Goal: Task Accomplishment & Management: Manage account settings

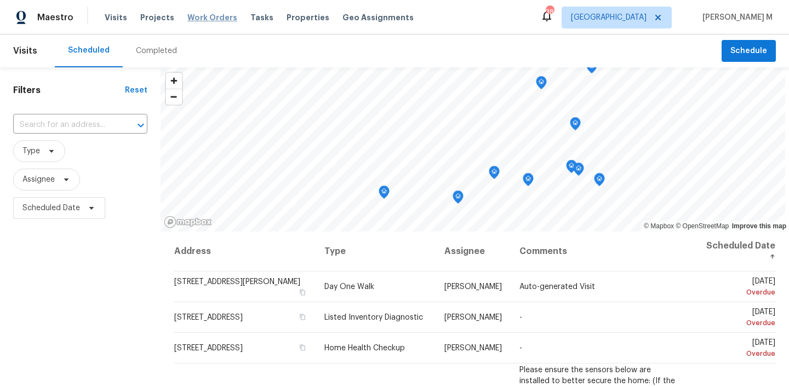
click at [206, 19] on span "Work Orders" at bounding box center [212, 17] width 50 height 11
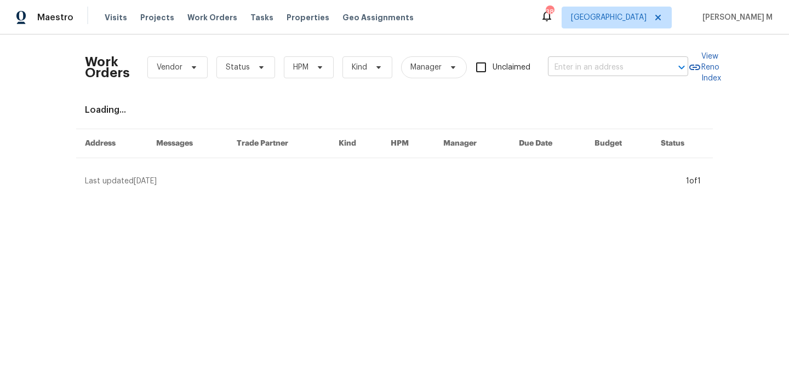
click at [582, 74] on input "text" at bounding box center [603, 67] width 110 height 17
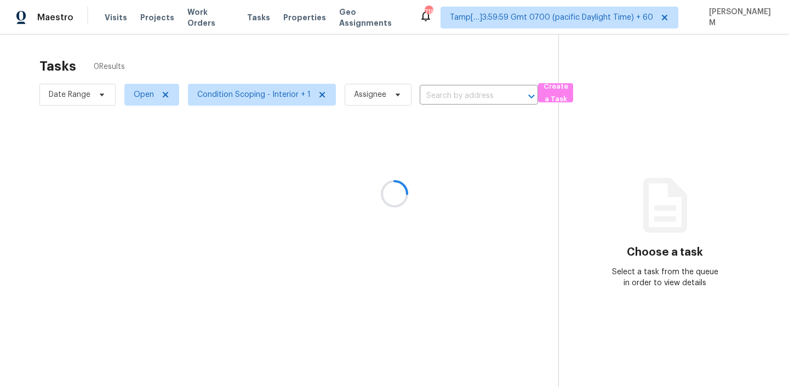
click at [201, 15] on div at bounding box center [394, 193] width 789 height 387
click at [202, 19] on div at bounding box center [394, 193] width 789 height 387
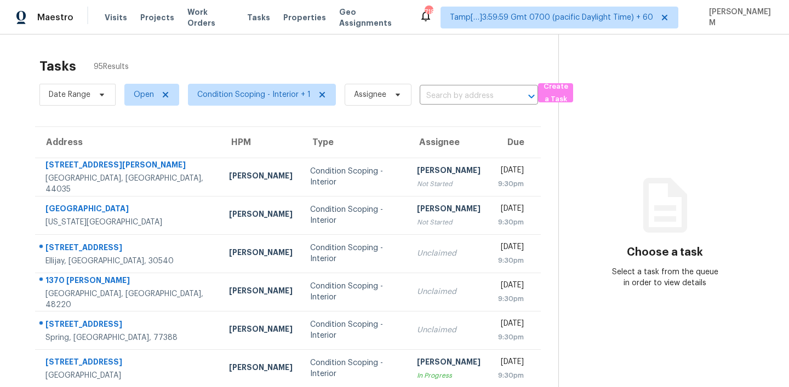
click at [202, 19] on span "Work Orders" at bounding box center [210, 18] width 47 height 22
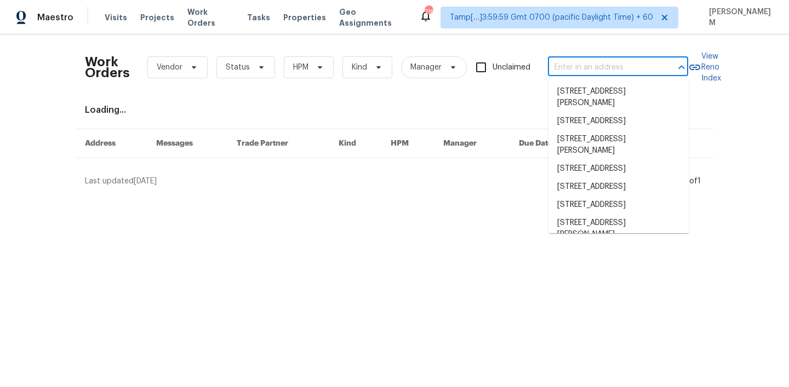
click at [598, 68] on input "text" at bounding box center [603, 67] width 110 height 17
paste input "2889 Sharpie Dr Clarksville, TN 37040"
type input "2889 Sharpie Dr Clarksville, TN 37040"
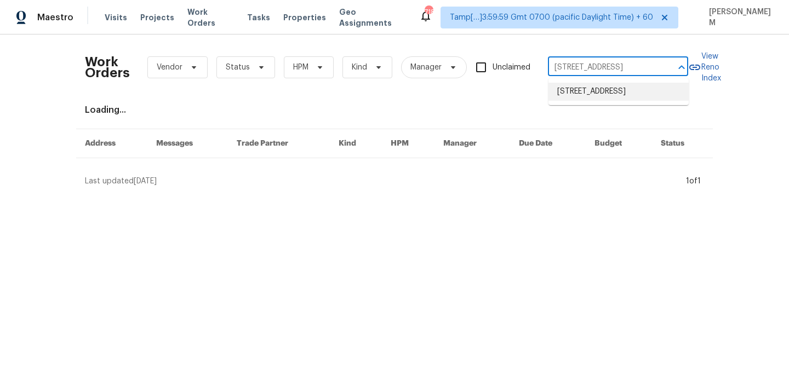
click at [610, 93] on li "2889 Sharpie Dr, Clarksville, TN 37040" at bounding box center [618, 92] width 140 height 18
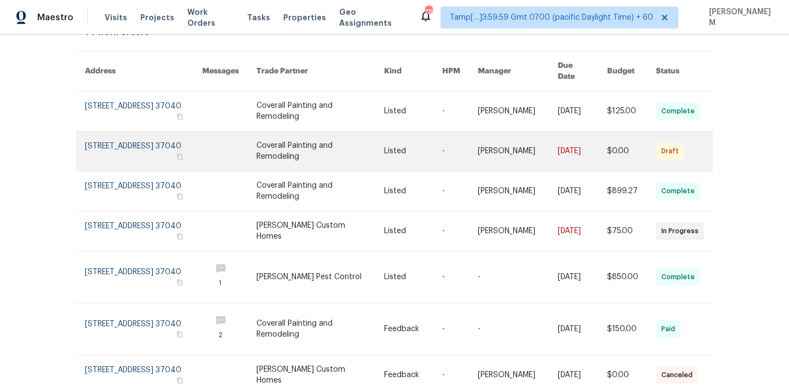
scroll to position [25, 0]
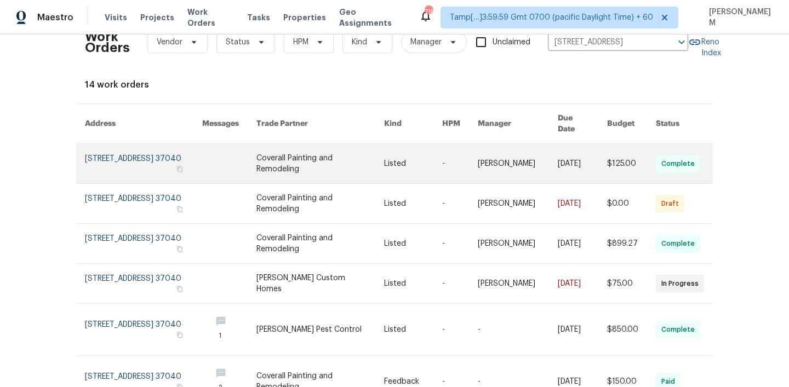
click at [387, 146] on td "Listed" at bounding box center [404, 164] width 58 height 40
click at [392, 153] on link at bounding box center [413, 163] width 58 height 39
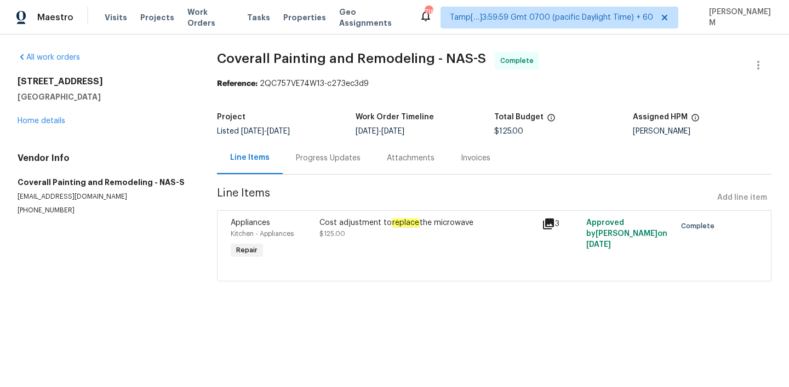
click at [43, 117] on div "2889 Sharpie Dr Clarksville, TN 37040 Home details" at bounding box center [104, 101] width 173 height 50
click at [44, 119] on link "Home details" at bounding box center [42, 121] width 48 height 8
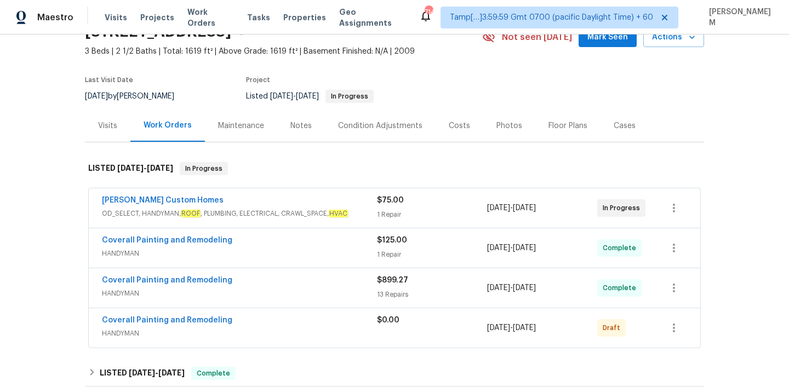
scroll to position [40, 0]
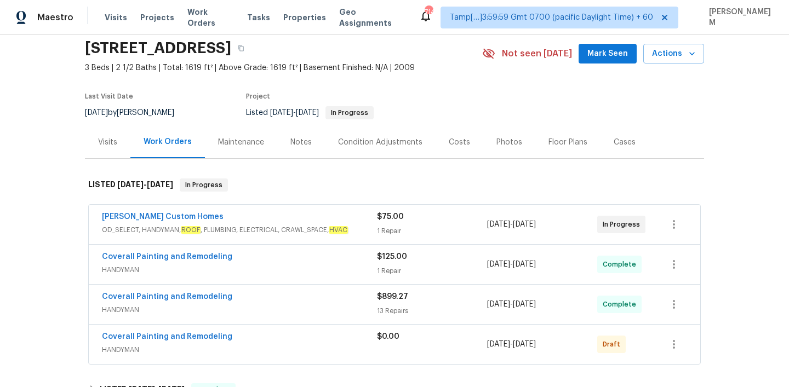
click at [265, 226] on span "OD_SELECT, HANDYMAN, ROOF , PLUMBING, ELECTRICAL, CRAWL_SPACE, HVAC" at bounding box center [239, 230] width 275 height 11
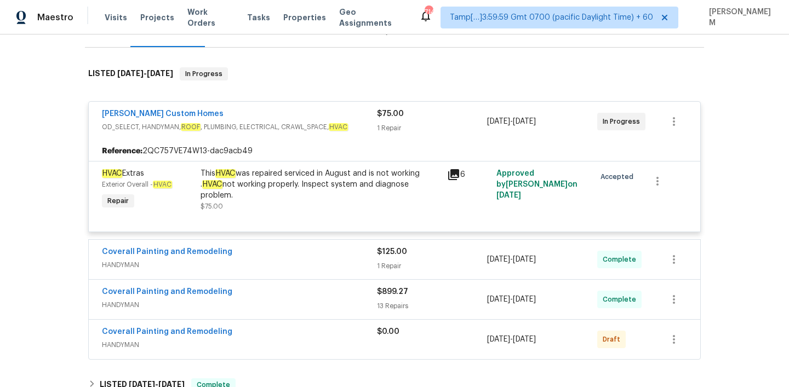
scroll to position [174, 0]
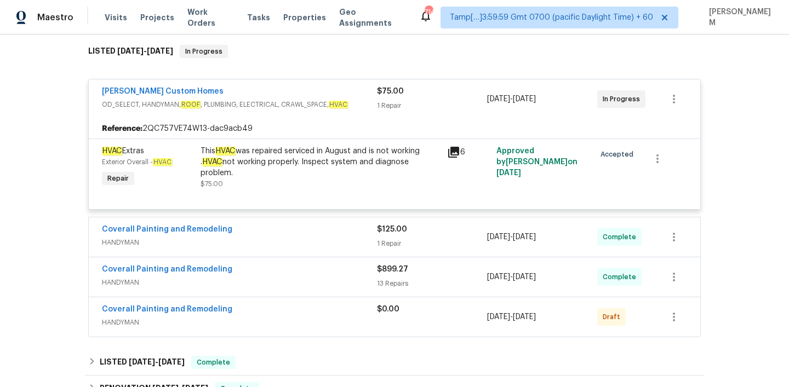
click at [318, 245] on span "HANDYMAN" at bounding box center [239, 242] width 275 height 11
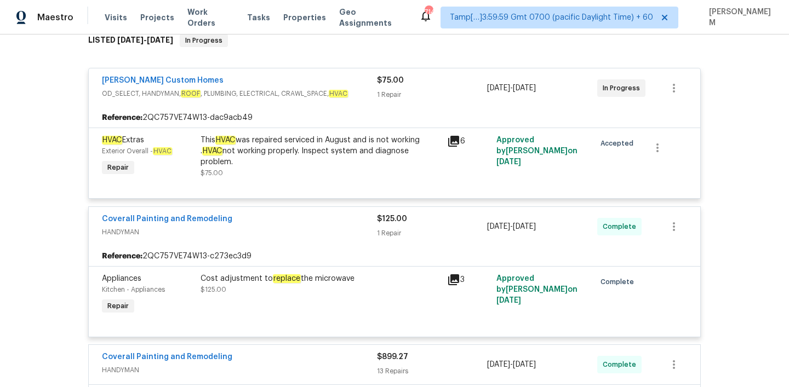
scroll to position [183, 0]
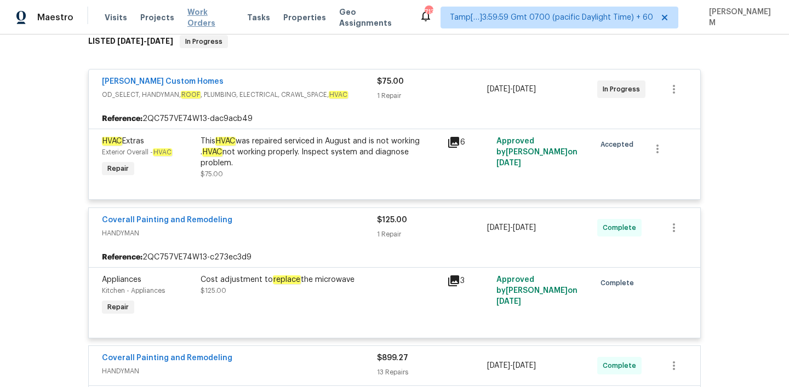
click at [208, 19] on span "Work Orders" at bounding box center [210, 18] width 47 height 22
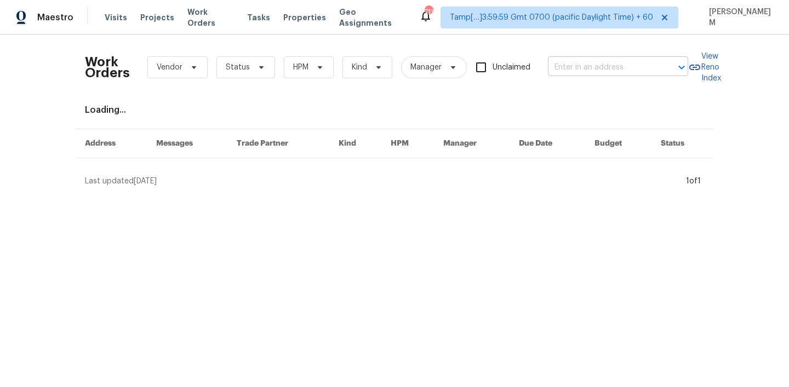
click at [570, 64] on input "text" at bounding box center [603, 67] width 110 height 17
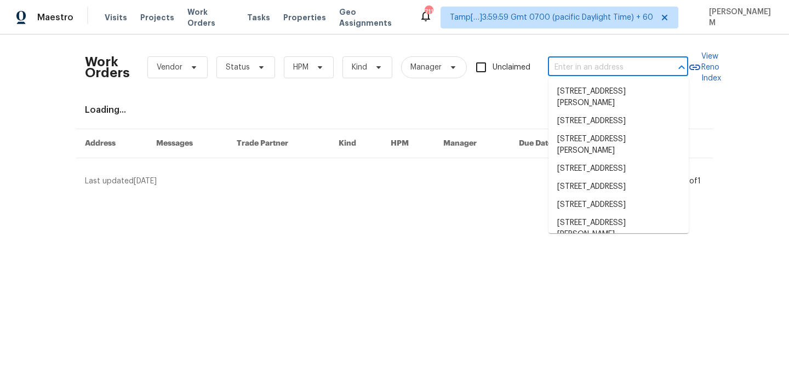
paste input "7850 Park North Bnd Indianapolis, IN 46260"
type input "7850 Park North Bnd Indianapolis, IN 46260"
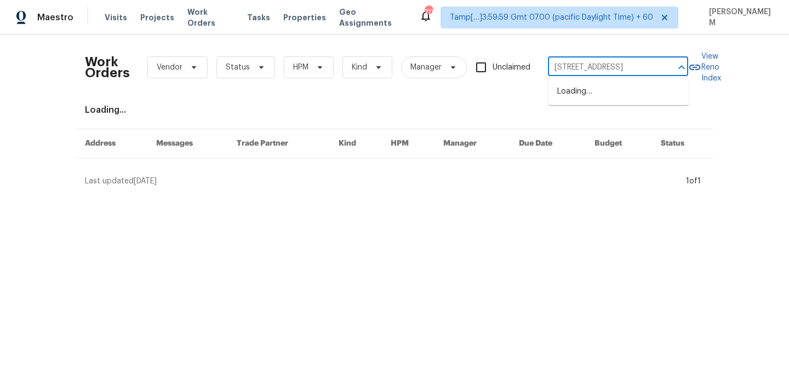
scroll to position [0, 54]
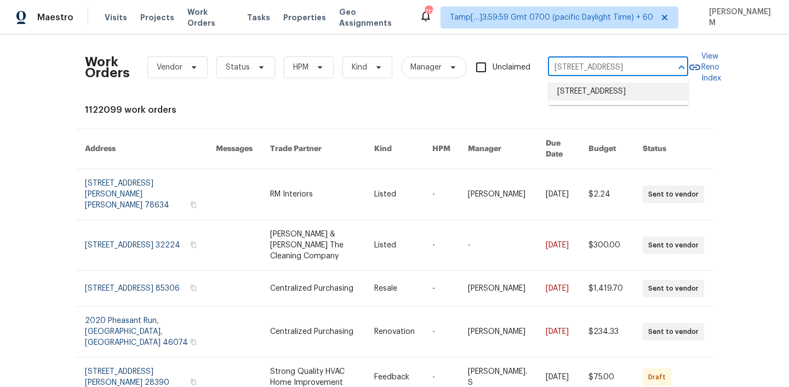
click at [593, 92] on li "7850 Park North Bnd, Indianapolis, IN 46260" at bounding box center [618, 92] width 140 height 18
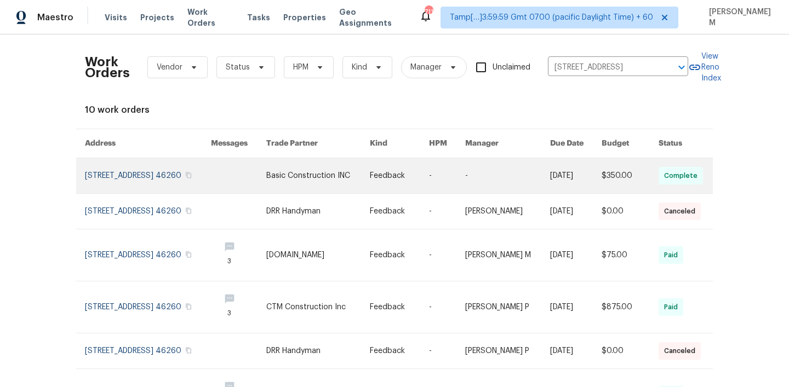
click at [429, 169] on link at bounding box center [399, 175] width 59 height 35
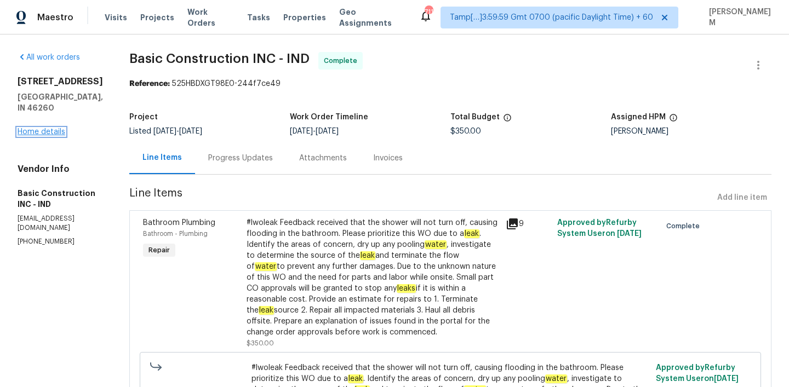
click at [30, 136] on link "Home details" at bounding box center [42, 132] width 48 height 8
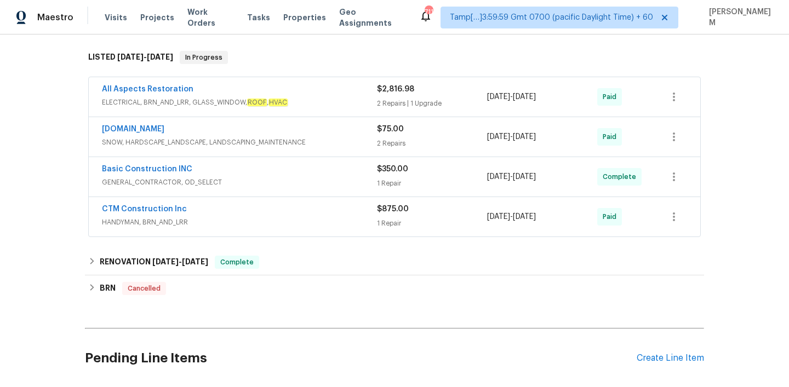
scroll to position [163, 0]
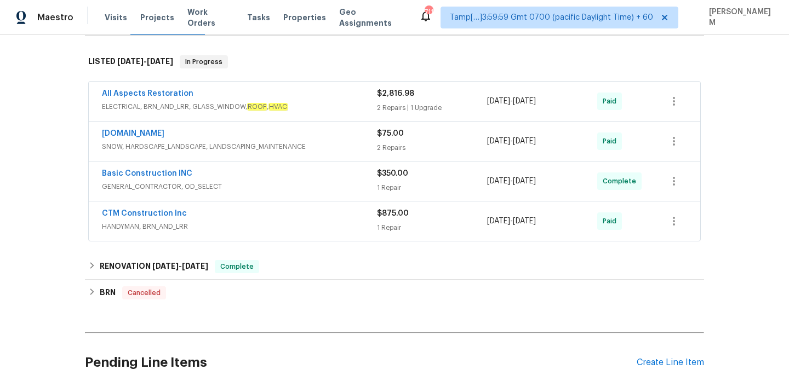
click at [312, 100] on div "All Aspects Restoration" at bounding box center [239, 94] width 275 height 13
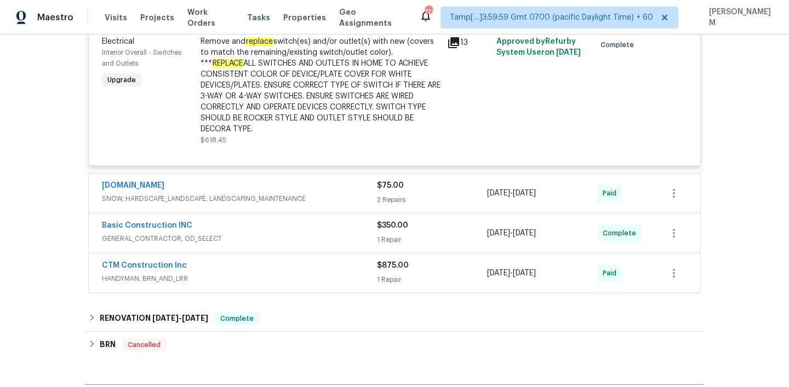
scroll to position [612, 0]
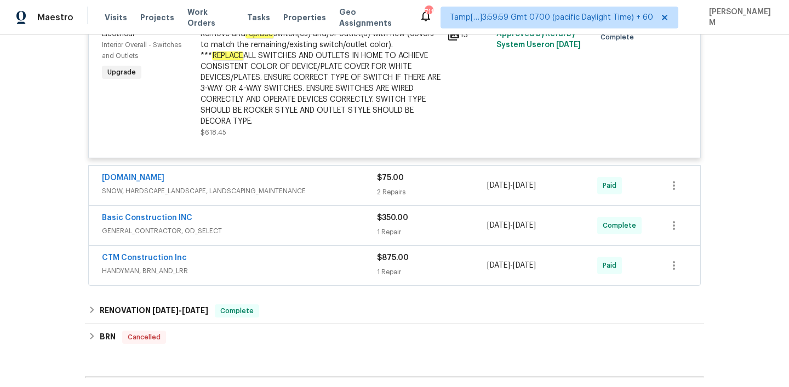
click at [348, 175] on div "Lawn.com" at bounding box center [239, 179] width 275 height 13
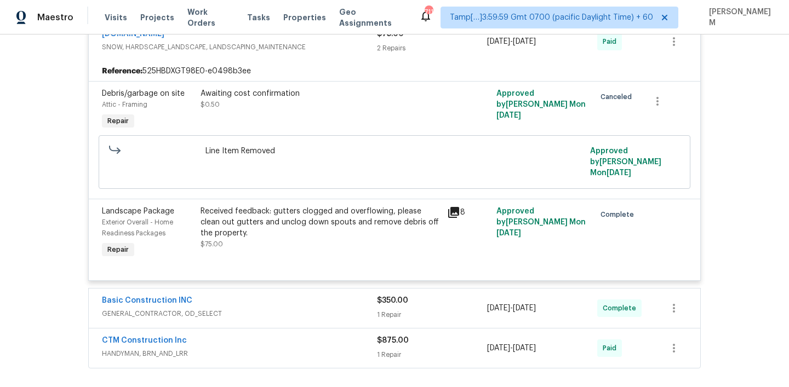
scroll to position [787, 0]
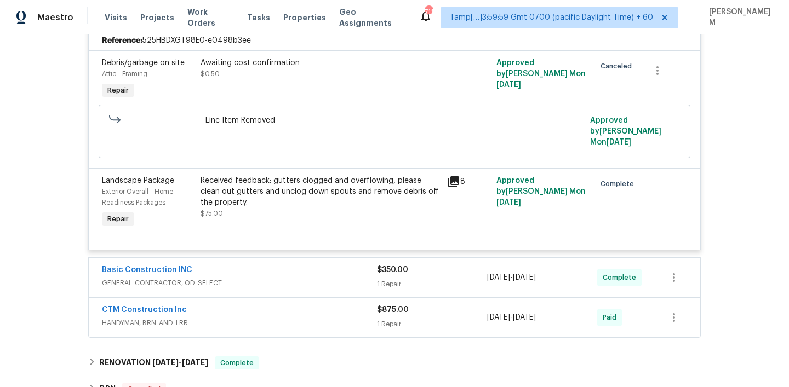
click at [348, 265] on div "Basic Construction INC" at bounding box center [239, 271] width 275 height 13
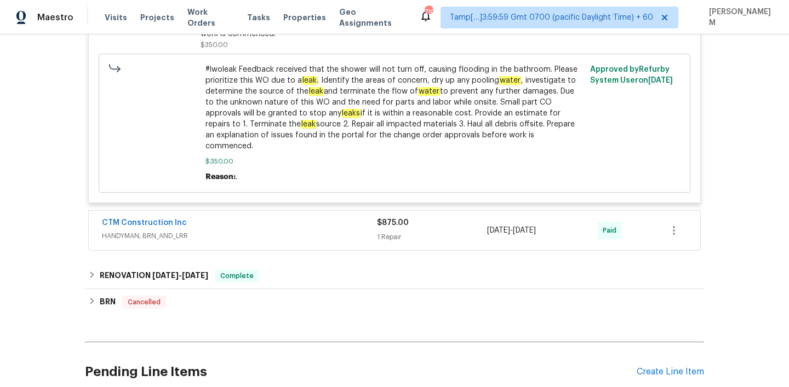
scroll to position [1258, 0]
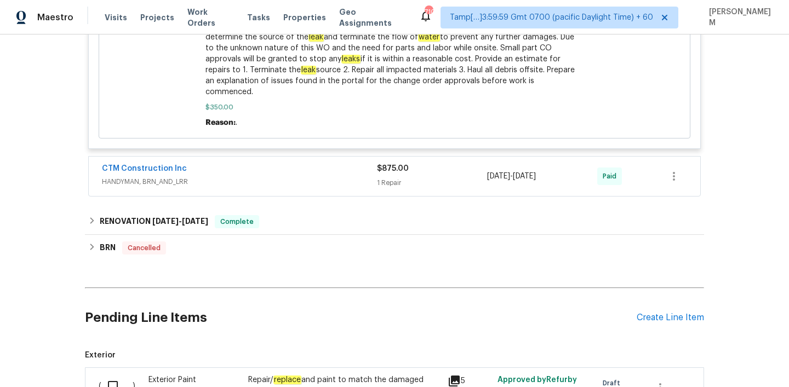
click at [336, 163] on div "CTM Construction Inc" at bounding box center [239, 169] width 275 height 13
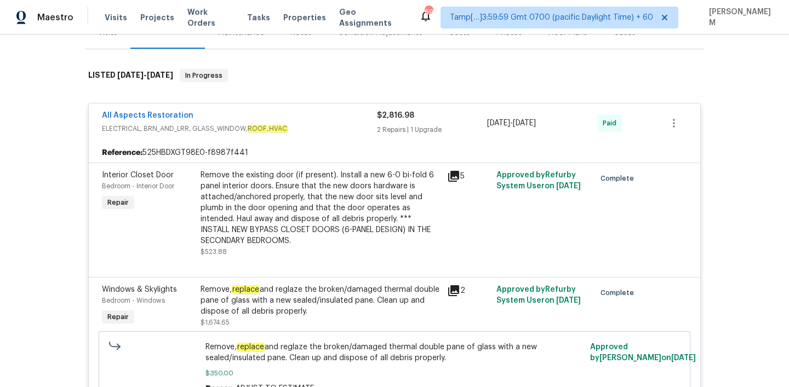
scroll to position [0, 0]
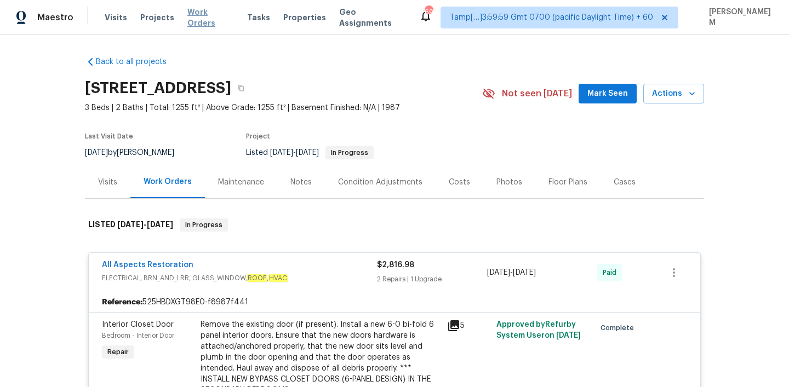
click at [200, 18] on span "Work Orders" at bounding box center [210, 18] width 47 height 22
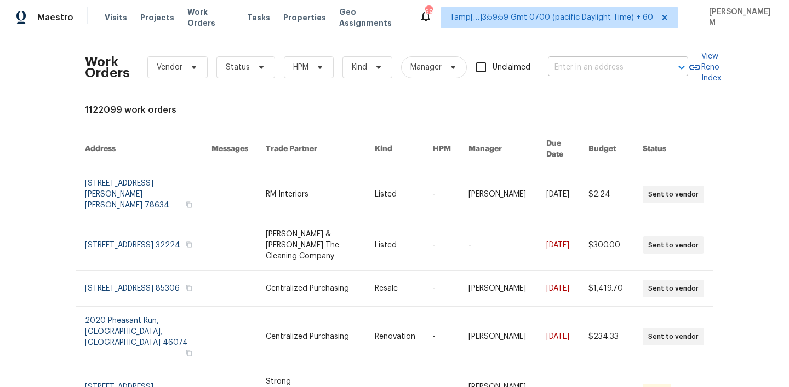
click at [623, 70] on input "text" at bounding box center [603, 67] width 110 height 17
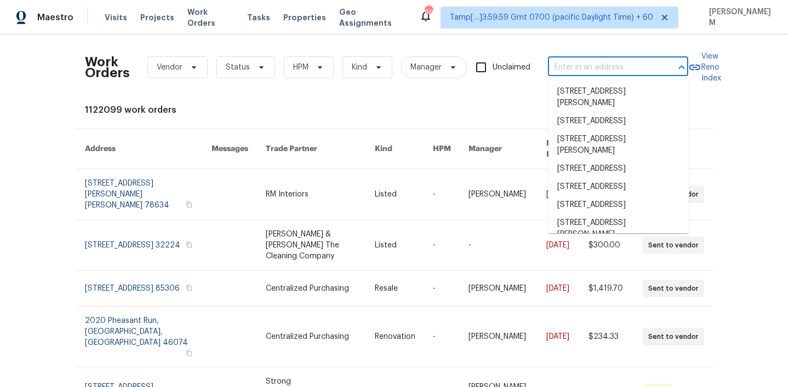
paste input "8339 Maineville Rd Maineville, OH 45039"
type input "8339 Maineville Rd Maineville, OH 45039"
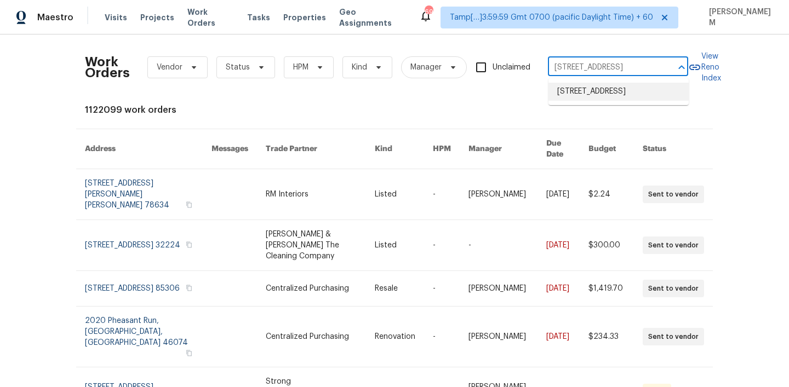
click at [605, 96] on li "8339 Maineville Rd, Maineville, OH 45039" at bounding box center [618, 92] width 140 height 18
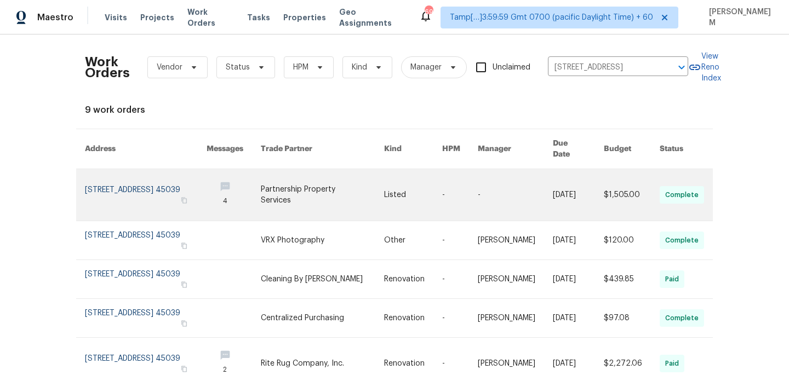
click at [468, 192] on link at bounding box center [460, 194] width 36 height 51
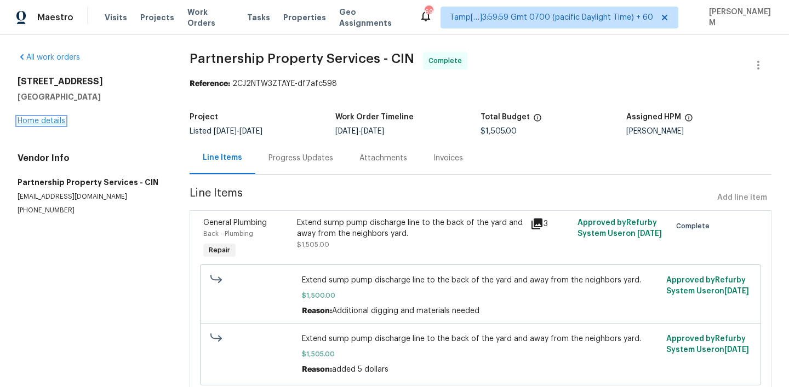
click at [56, 119] on link "Home details" at bounding box center [42, 121] width 48 height 8
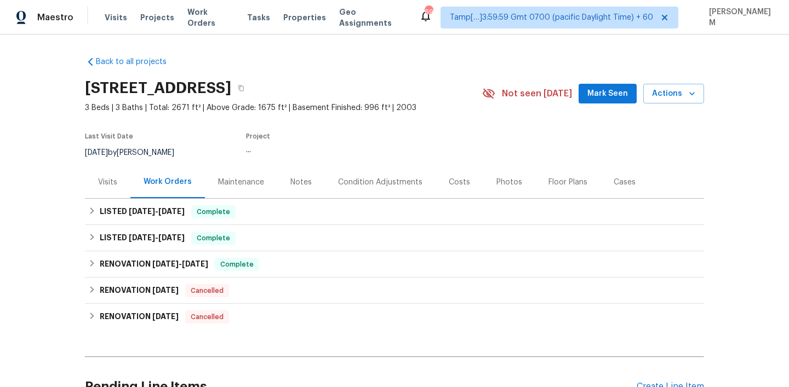
scroll to position [21, 0]
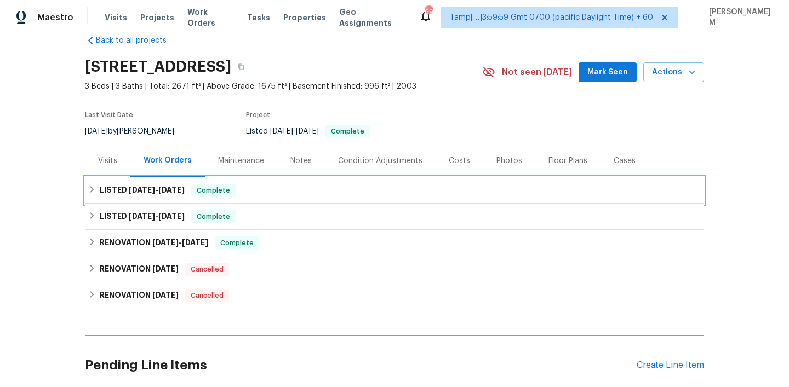
click at [334, 193] on div "LISTED 8/12/25 - 8/15/25 Complete" at bounding box center [394, 190] width 612 height 13
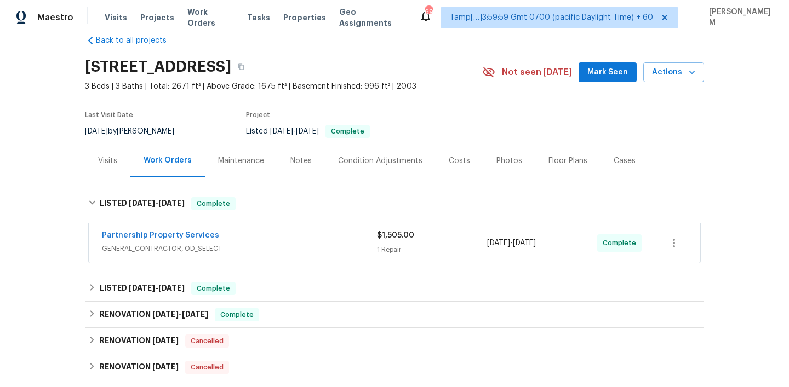
click at [359, 246] on span "GENERAL_CONTRACTOR, OD_SELECT" at bounding box center [239, 248] width 275 height 11
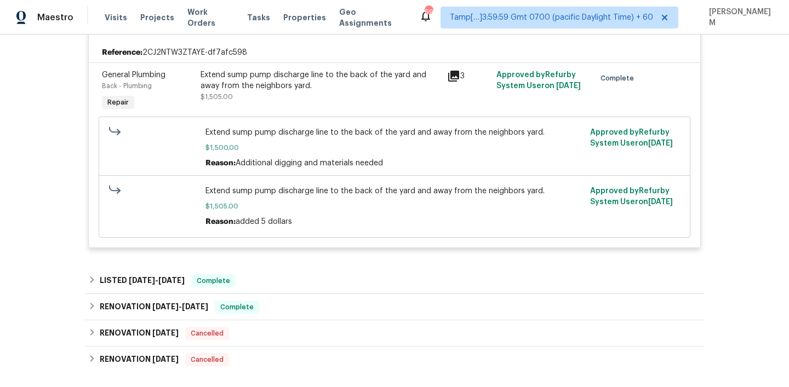
scroll to position [223, 0]
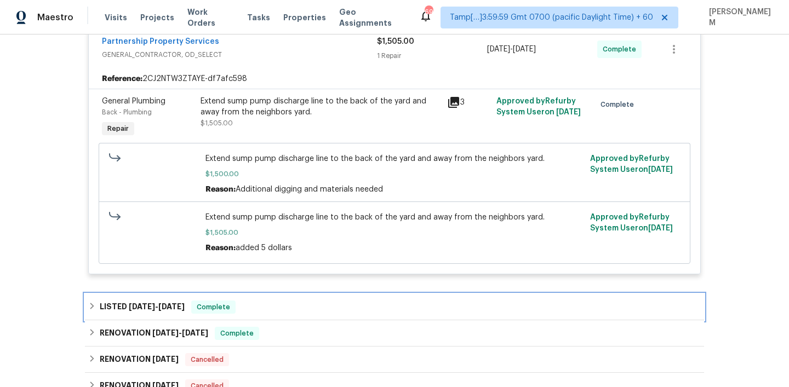
click at [309, 304] on div "LISTED 8/6/25 - 8/7/25 Complete" at bounding box center [394, 307] width 612 height 13
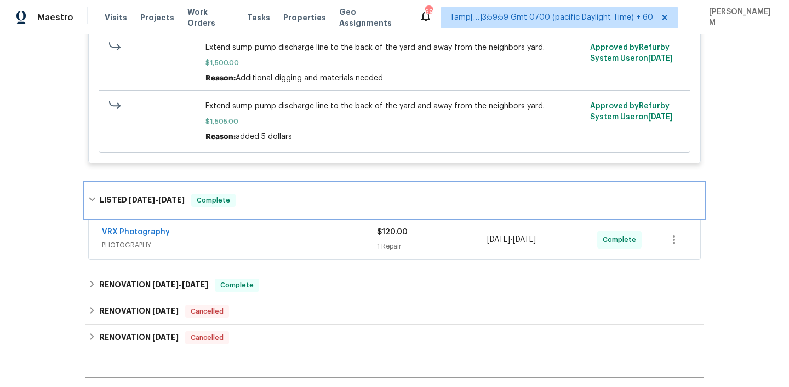
scroll to position [359, 0]
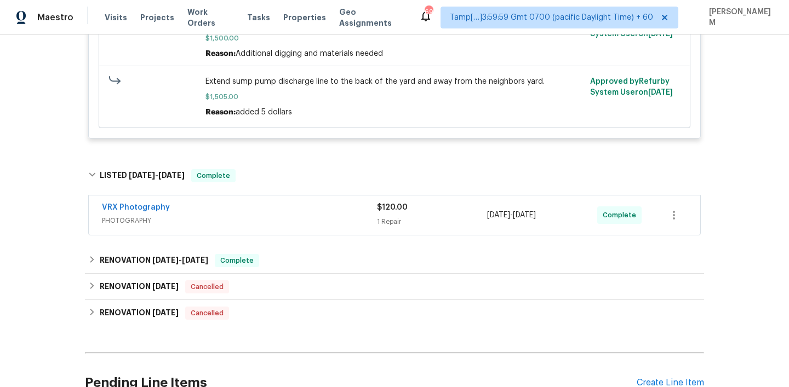
click at [287, 223] on span "PHOTOGRAPHY" at bounding box center [239, 220] width 275 height 11
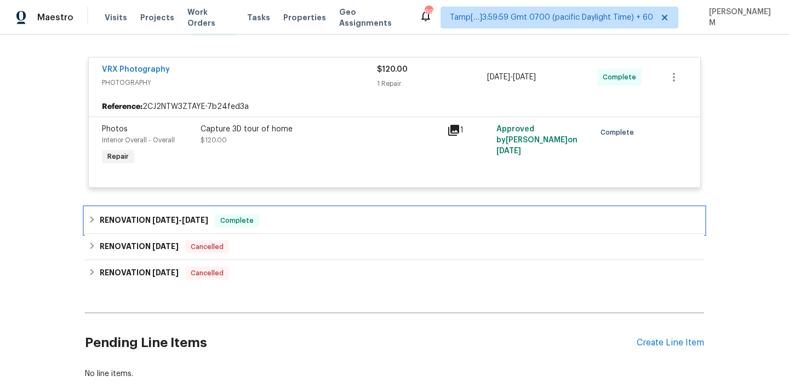
click at [285, 222] on div "RENOVATION 7/18/25 - 8/4/25 Complete" at bounding box center [394, 220] width 612 height 13
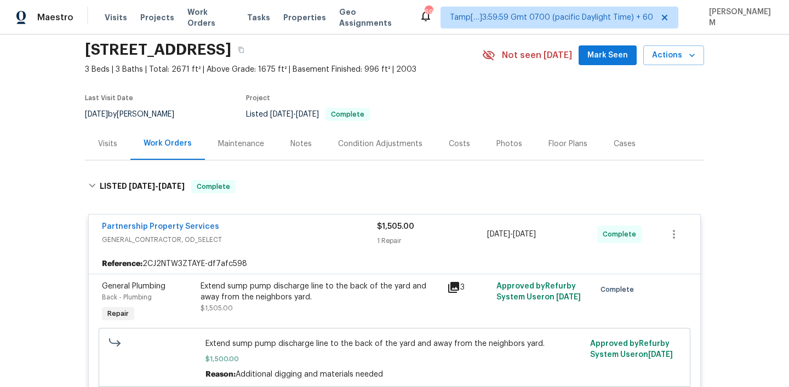
scroll to position [0, 0]
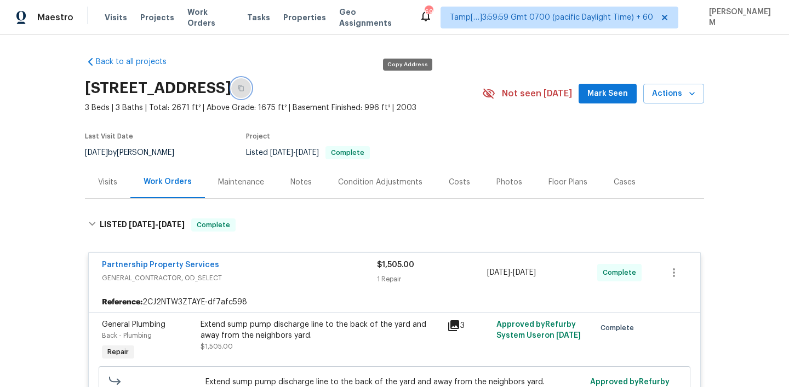
click at [251, 79] on button "button" at bounding box center [241, 88] width 20 height 20
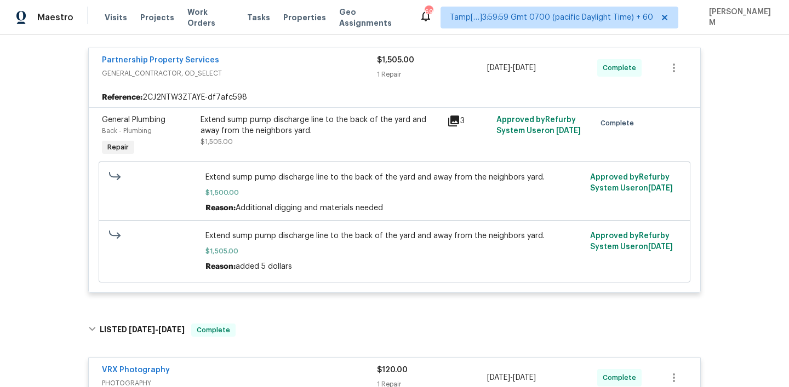
scroll to position [183, 0]
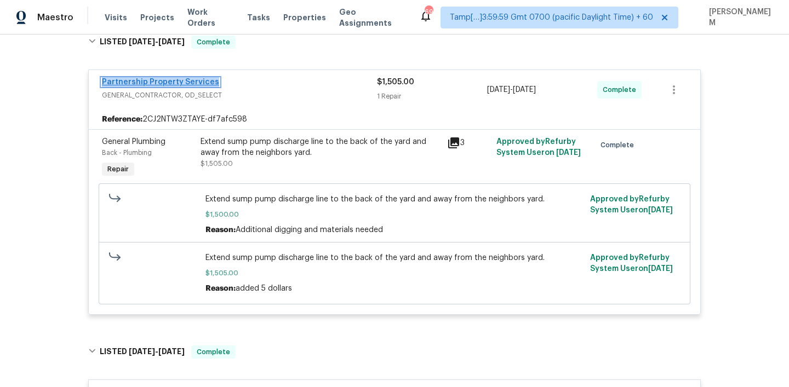
click at [191, 80] on link "Partnership Property Services" at bounding box center [160, 82] width 117 height 8
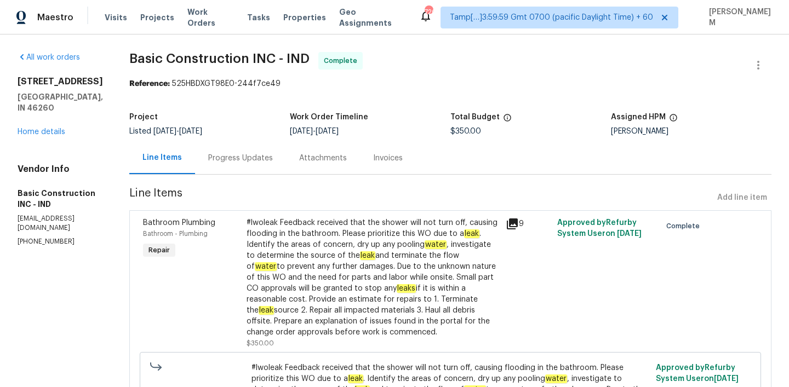
click at [219, 158] on div "Progress Updates" at bounding box center [240, 158] width 65 height 11
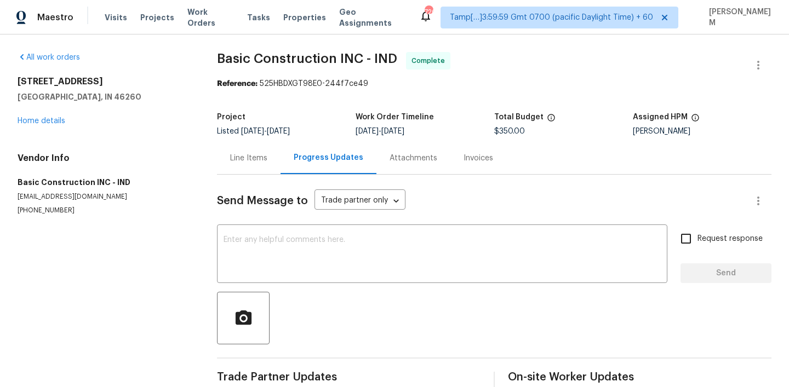
click at [463, 162] on div "Invoices" at bounding box center [478, 158] width 30 height 11
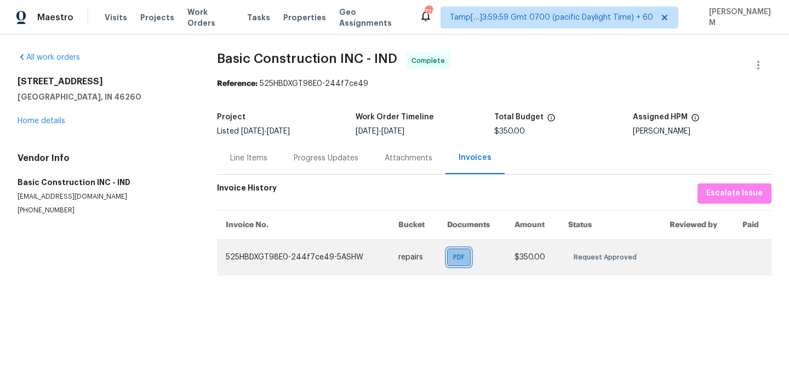
click at [467, 258] on span "PDF" at bounding box center [461, 257] width 16 height 11
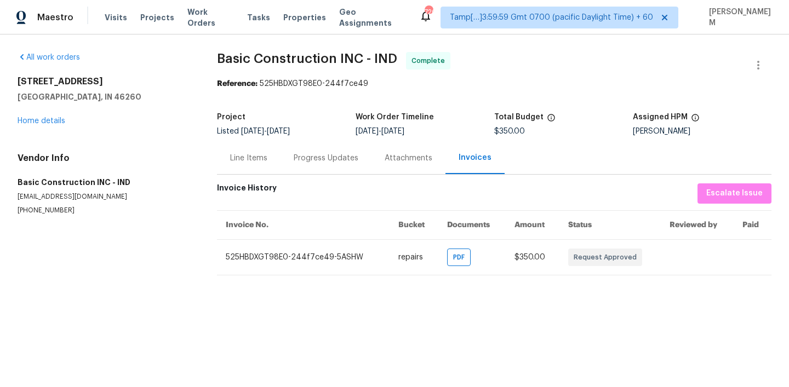
click at [295, 158] on div "Progress Updates" at bounding box center [326, 158] width 65 height 11
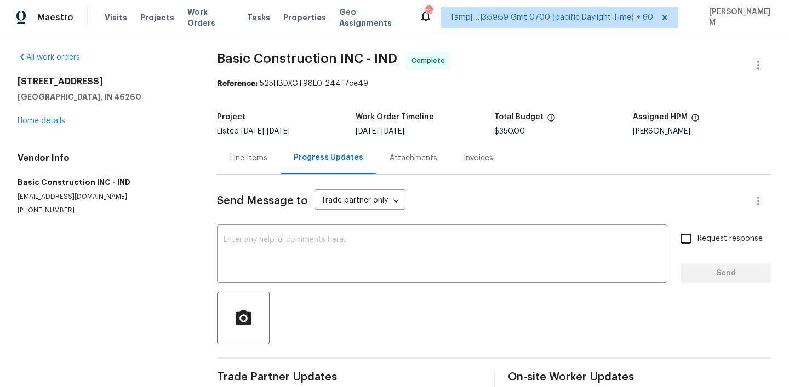
click at [260, 156] on div "Line Items" at bounding box center [248, 158] width 37 height 11
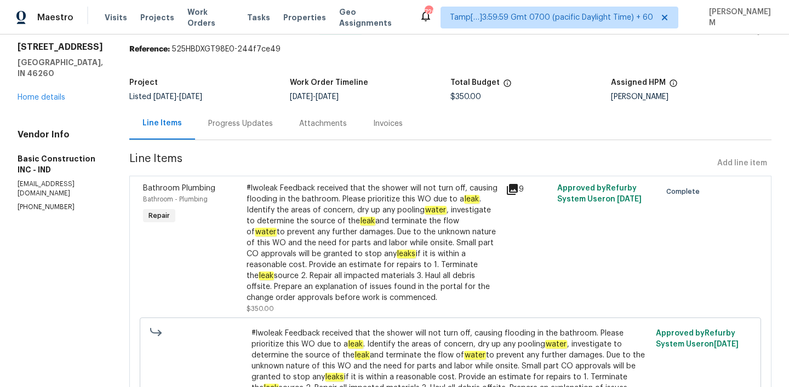
scroll to position [4, 0]
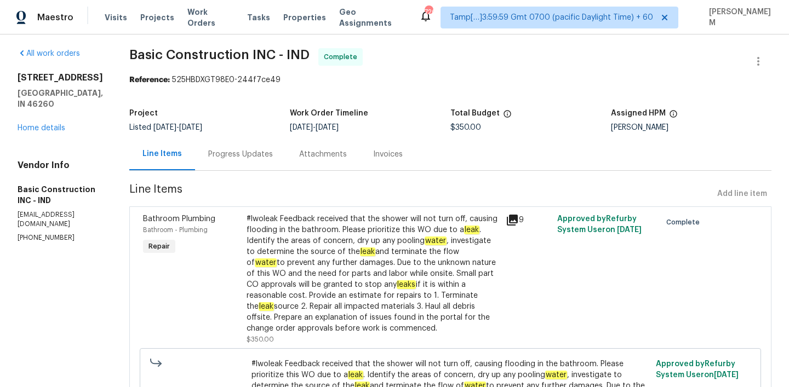
click at [195, 148] on div "Progress Updates" at bounding box center [240, 154] width 91 height 32
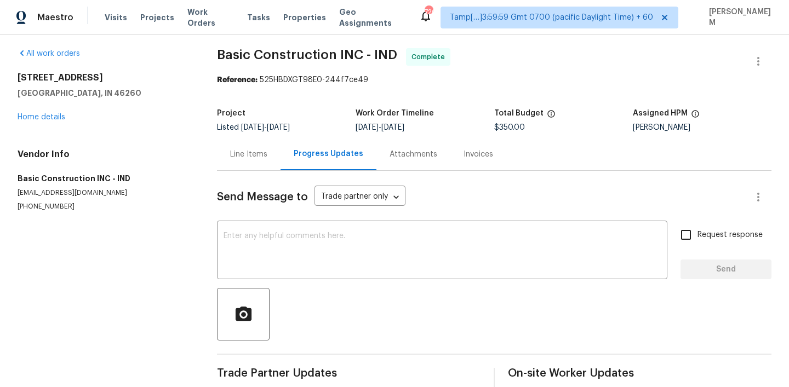
scroll to position [62, 0]
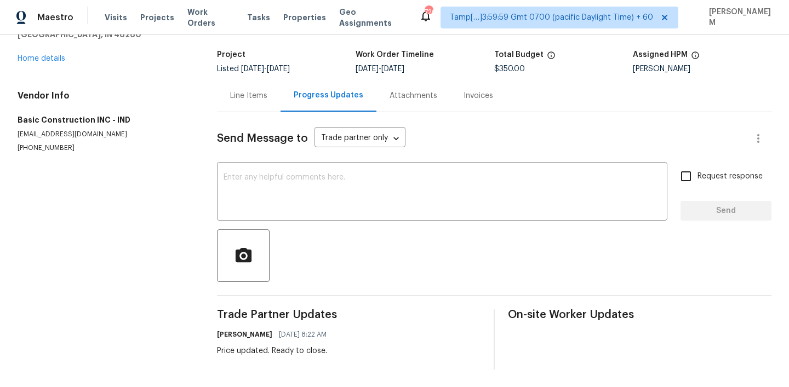
click at [251, 106] on div "Line Items" at bounding box center [249, 95] width 64 height 32
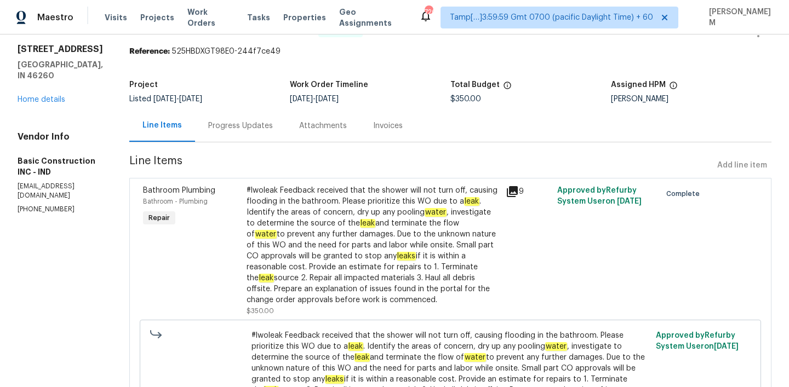
scroll to position [16, 0]
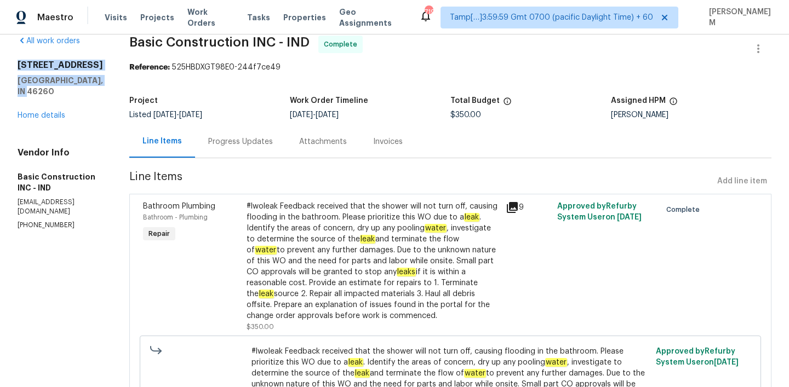
drag, startPoint x: 16, startPoint y: 77, endPoint x: 71, endPoint y: 113, distance: 65.6
click at [71, 113] on div "All work orders 7850 Park North Bnd Indianapolis, IN 46260 Home details Vendor …" at bounding box center [394, 261] width 789 height 487
copy div "7850 Park North Bnd Indianapolis, IN 46260"
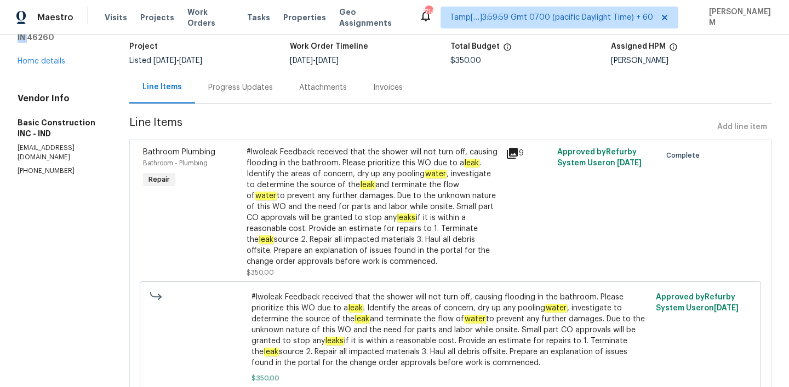
scroll to position [74, 0]
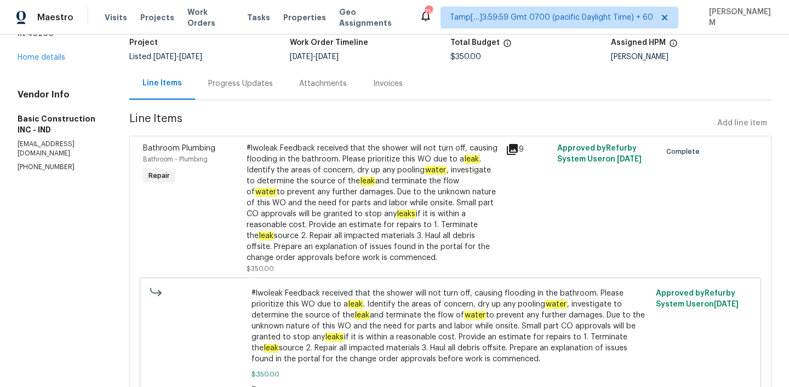
click at [426, 199] on div "#lwoleak Feedback received that the shower will not turn off, causing flooding …" at bounding box center [372, 203] width 252 height 120
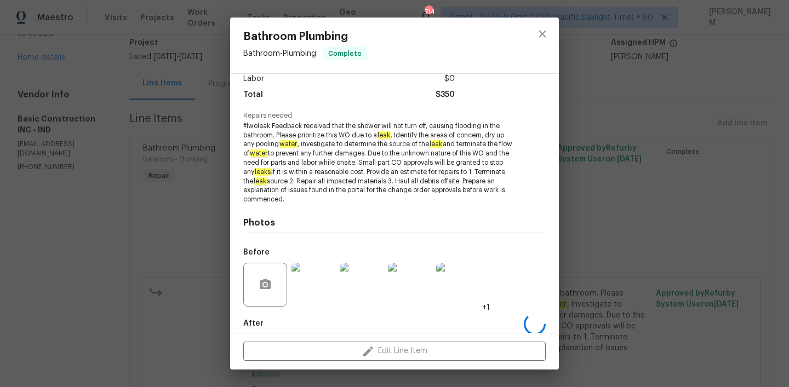
scroll to position [136, 0]
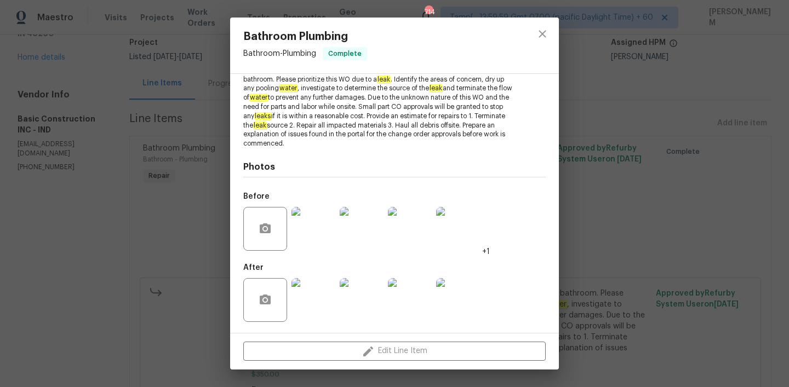
click at [304, 293] on img at bounding box center [313, 300] width 44 height 44
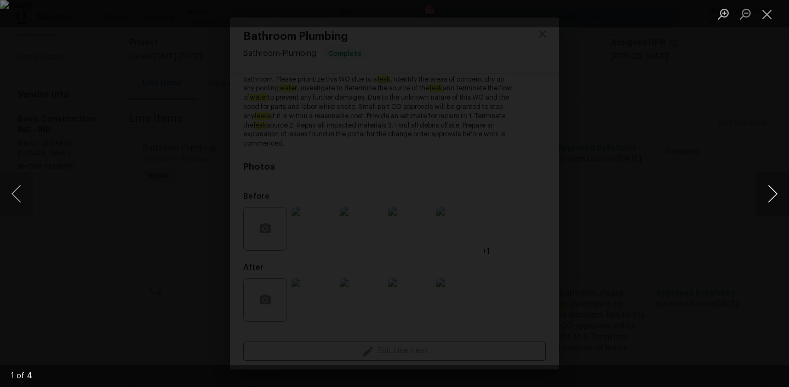
click at [773, 193] on button "Next image" at bounding box center [772, 194] width 33 height 44
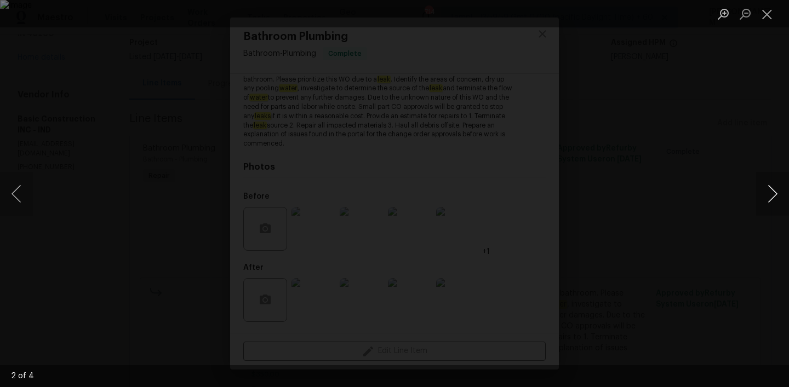
click at [773, 193] on button "Next image" at bounding box center [772, 194] width 33 height 44
click at [762, 11] on button "Close lightbox" at bounding box center [767, 13] width 22 height 19
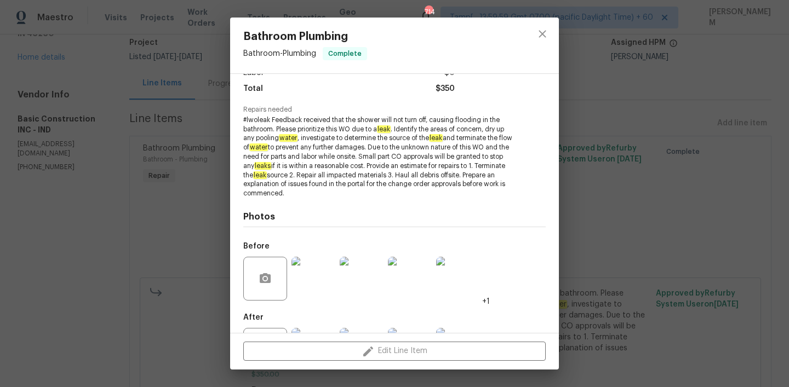
scroll to position [83, 0]
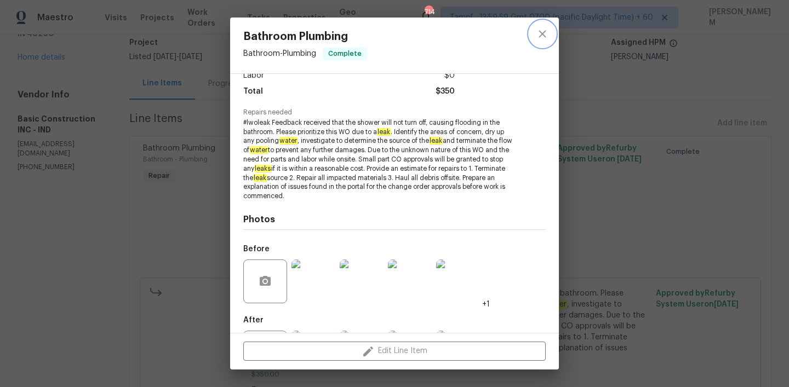
click at [537, 33] on icon "close" at bounding box center [542, 33] width 13 height 13
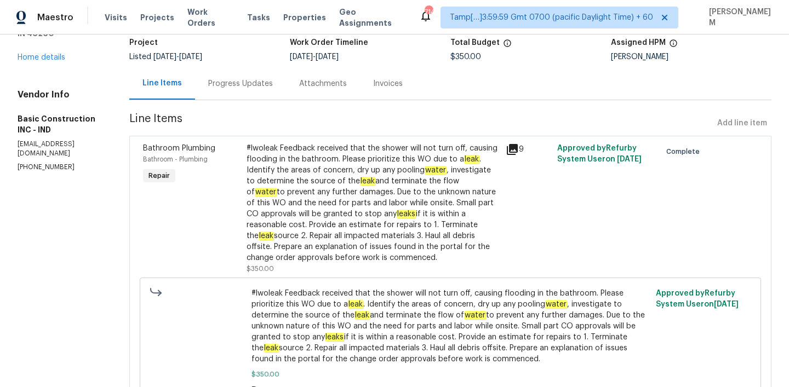
scroll to position [124, 0]
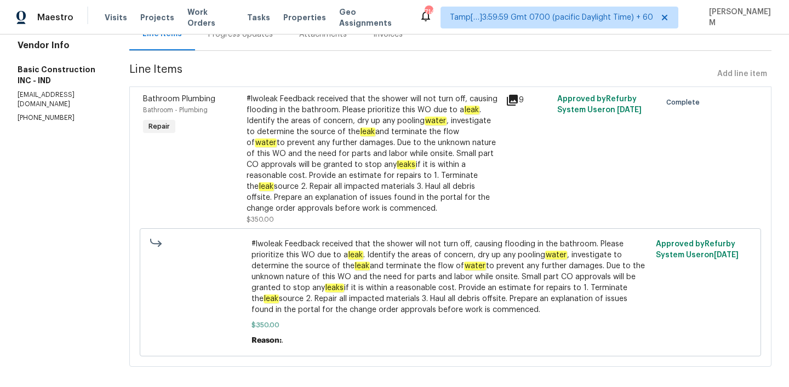
click at [389, 136] on div "#lwoleak Feedback received that the shower will not turn off, causing flooding …" at bounding box center [372, 154] width 252 height 120
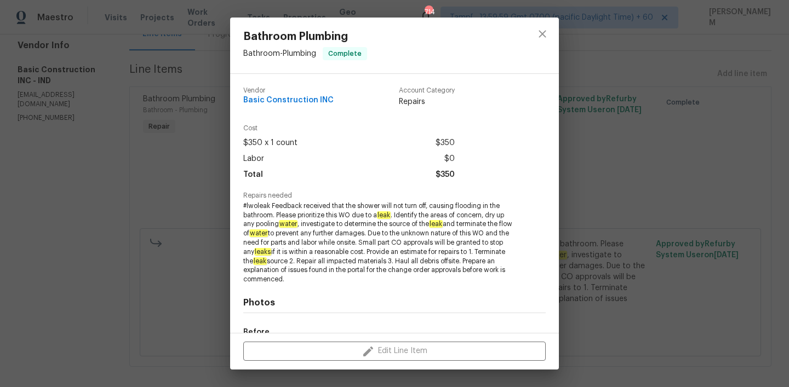
scroll to position [136, 0]
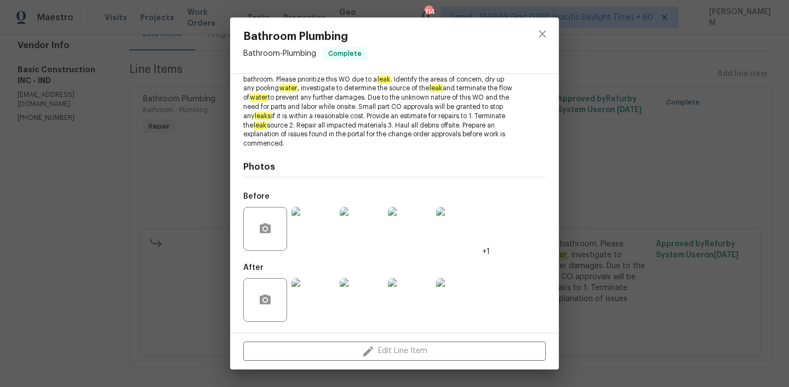
click at [321, 296] on img at bounding box center [313, 300] width 44 height 44
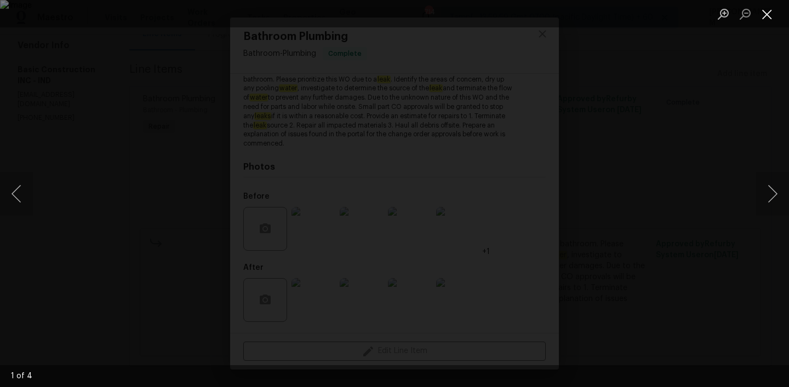
click at [766, 14] on button "Close lightbox" at bounding box center [767, 13] width 22 height 19
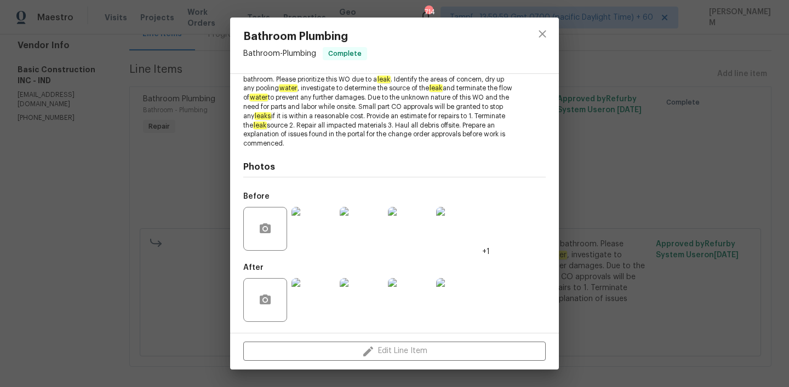
click at [319, 225] on img at bounding box center [313, 229] width 44 height 44
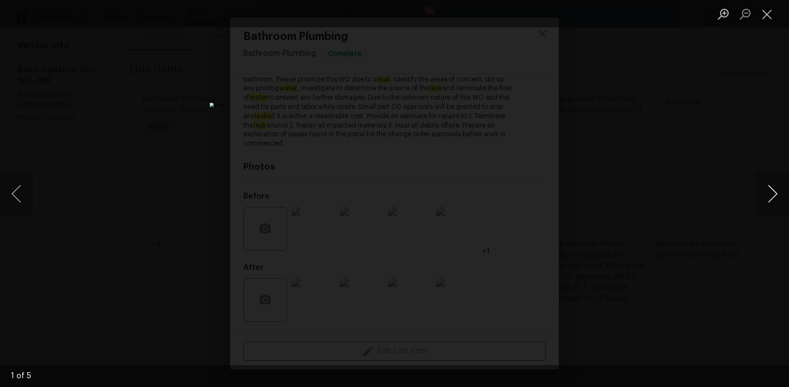
click at [775, 197] on button "Next image" at bounding box center [772, 194] width 33 height 44
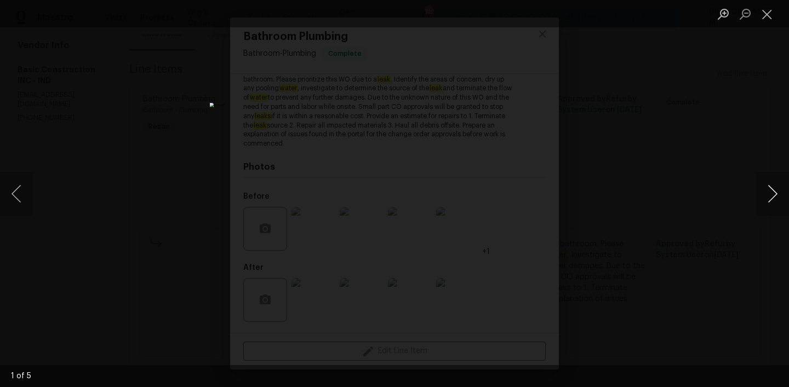
click at [775, 197] on button "Next image" at bounding box center [772, 194] width 33 height 44
click at [765, 13] on button "Close lightbox" at bounding box center [767, 13] width 22 height 19
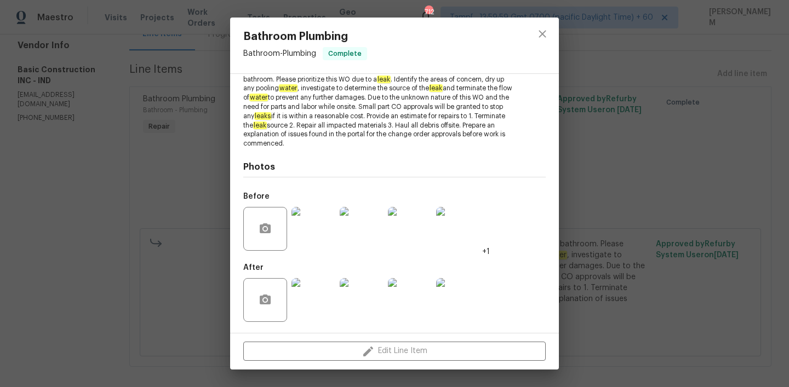
click at [308, 306] on img at bounding box center [313, 300] width 44 height 44
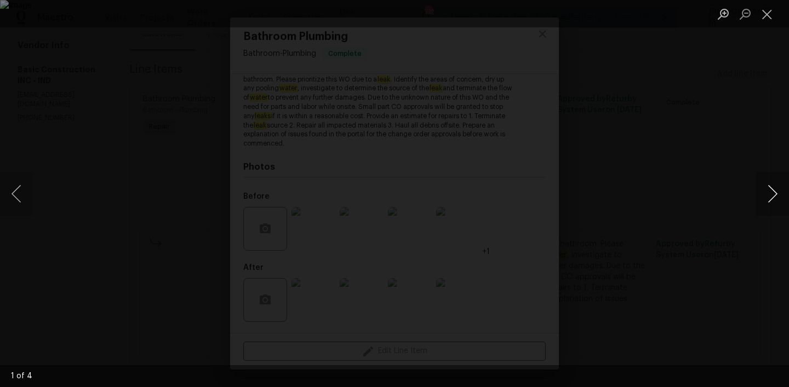
click at [772, 197] on button "Next image" at bounding box center [772, 194] width 33 height 44
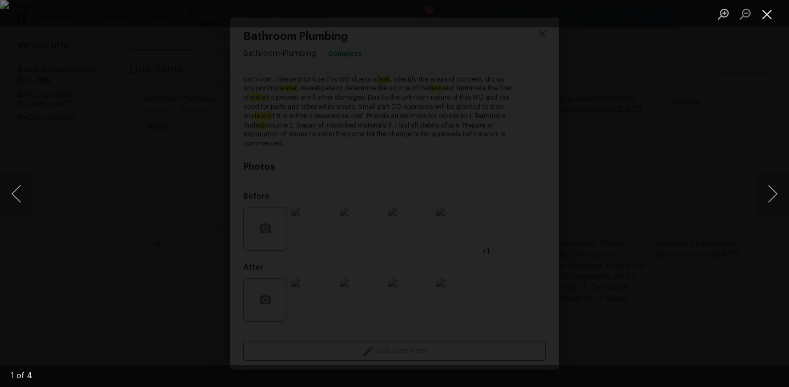
click at [768, 17] on button "Close lightbox" at bounding box center [767, 13] width 22 height 19
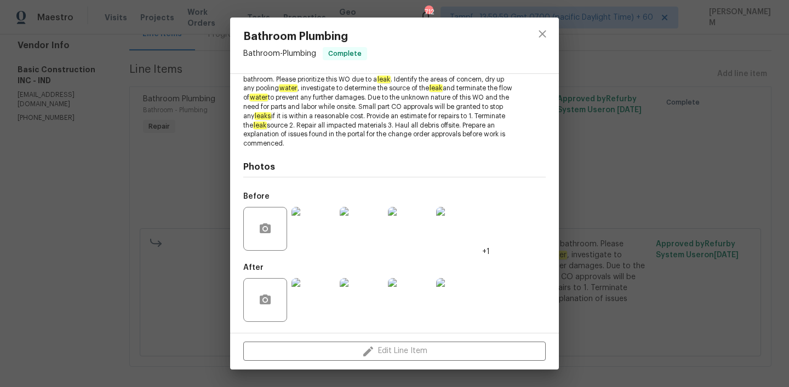
click at [215, 134] on div "Bathroom Plumbing Bathroom - Plumbing Complete Vendor Basic Construction INC Ac…" at bounding box center [394, 193] width 789 height 387
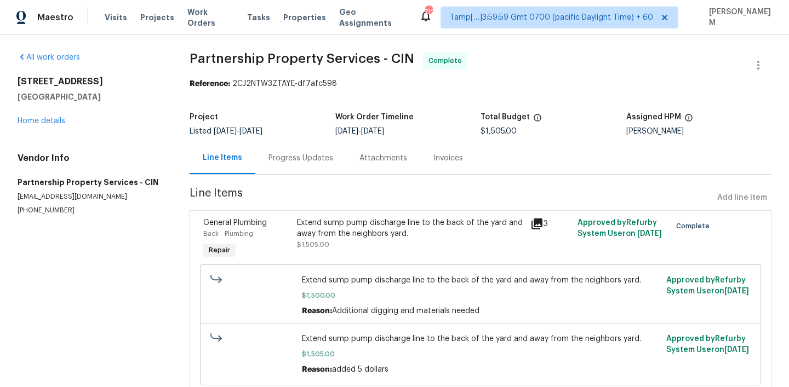
click at [290, 159] on div "Progress Updates" at bounding box center [300, 158] width 65 height 11
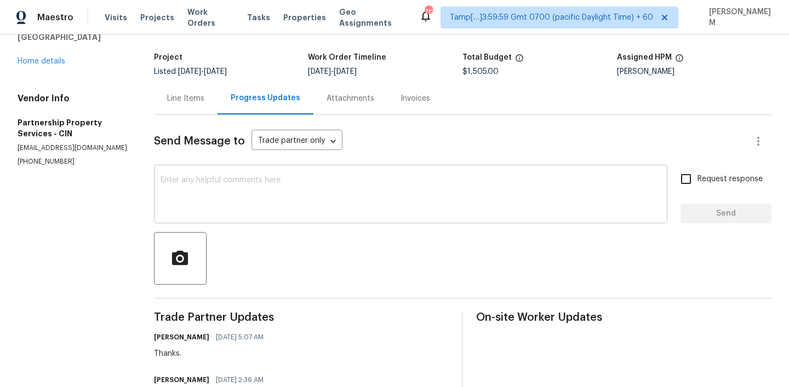
scroll to position [27, 0]
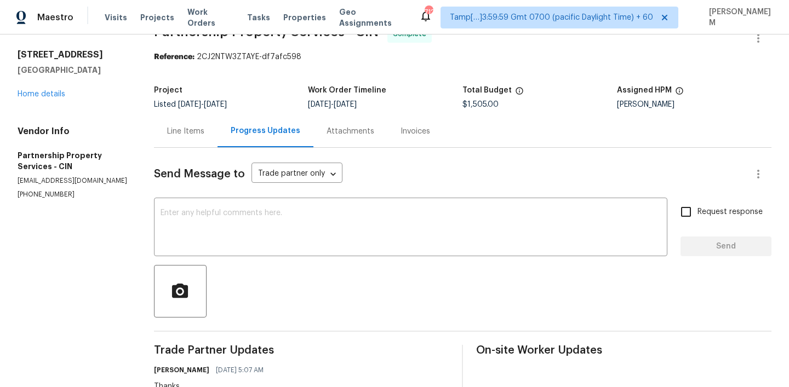
click at [204, 136] on div "Line Items" at bounding box center [185, 131] width 37 height 11
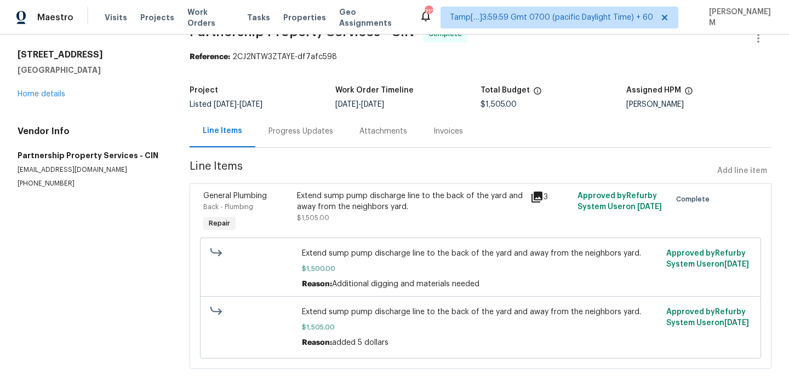
click at [535, 197] on icon at bounding box center [536, 197] width 11 height 11
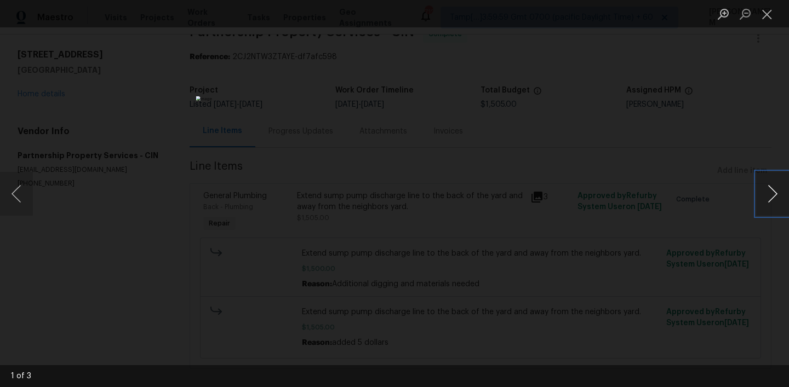
click at [774, 200] on button "Next image" at bounding box center [772, 194] width 33 height 44
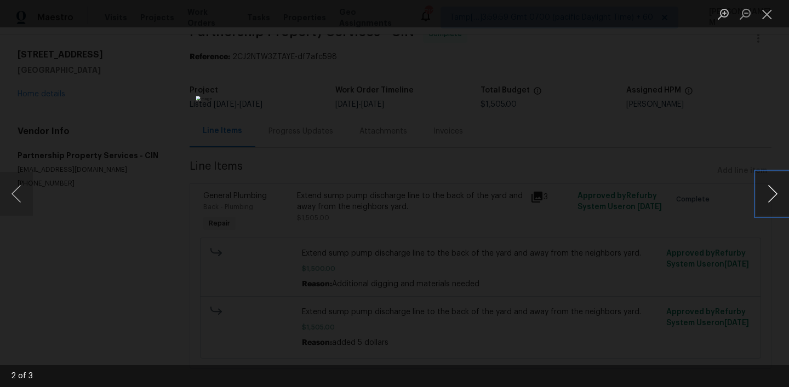
click at [771, 210] on button "Next image" at bounding box center [772, 194] width 33 height 44
click at [769, 16] on button "Close lightbox" at bounding box center [767, 13] width 22 height 19
